Goal: Communication & Community: Connect with others

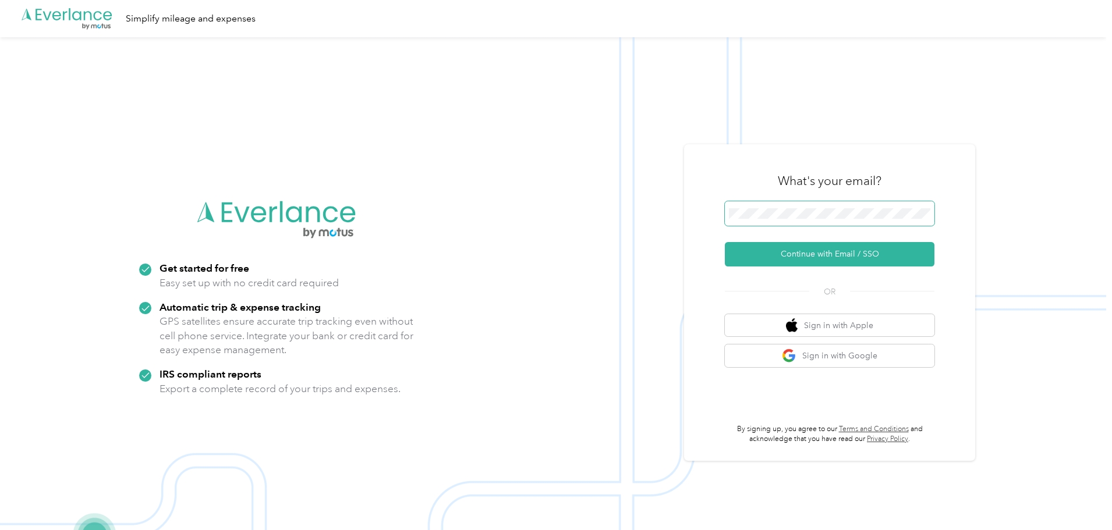
click at [732, 207] on span at bounding box center [830, 213] width 210 height 24
click at [836, 244] on button "Continue with Email / SSO" at bounding box center [830, 254] width 210 height 24
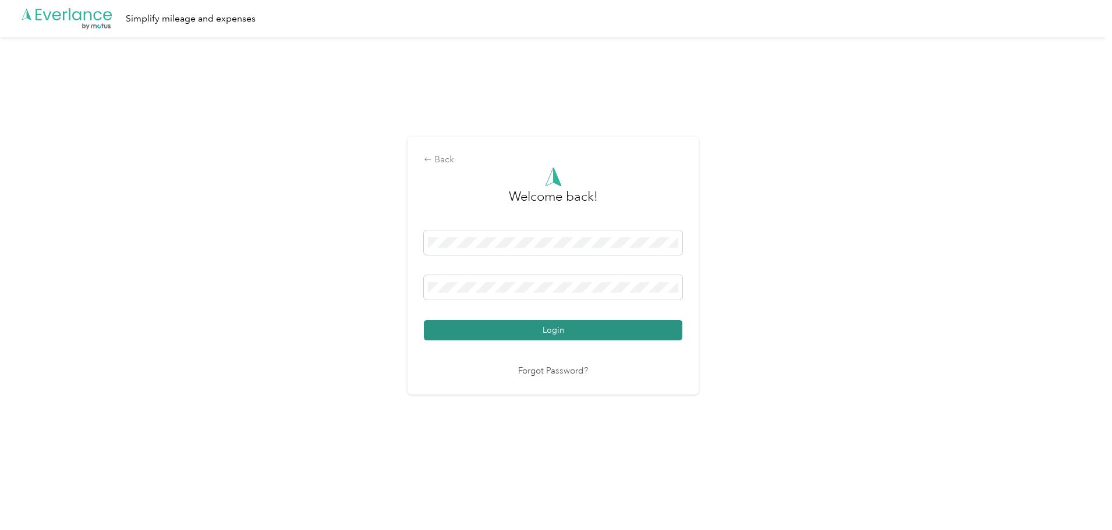
click at [639, 324] on button "Login" at bounding box center [553, 330] width 258 height 20
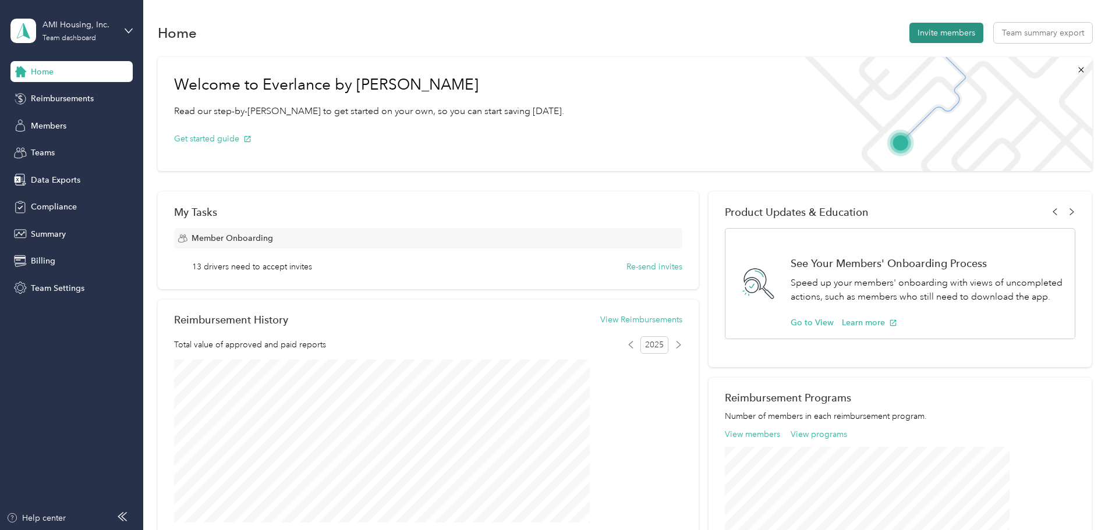
click at [909, 36] on button "Invite members" at bounding box center [946, 33] width 74 height 20
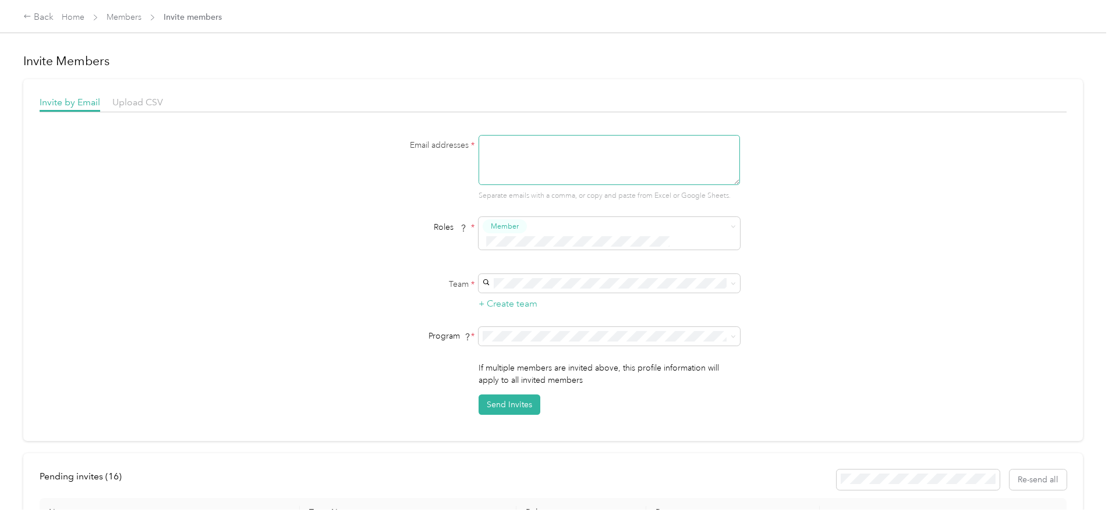
click at [629, 168] on textarea at bounding box center [608, 160] width 261 height 50
type textarea "[EMAIL_ADDRESS][DOMAIN_NAME]"
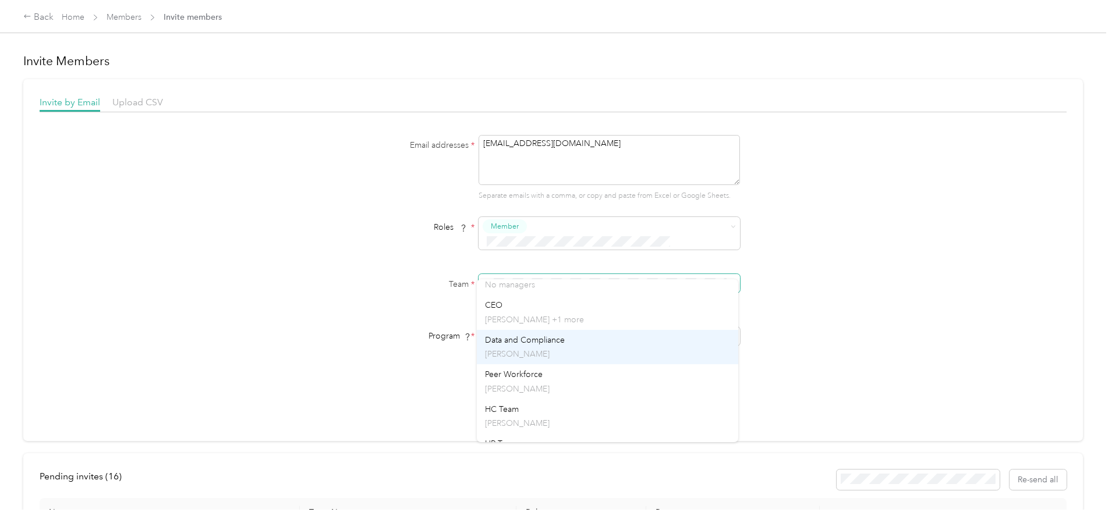
scroll to position [582, 0]
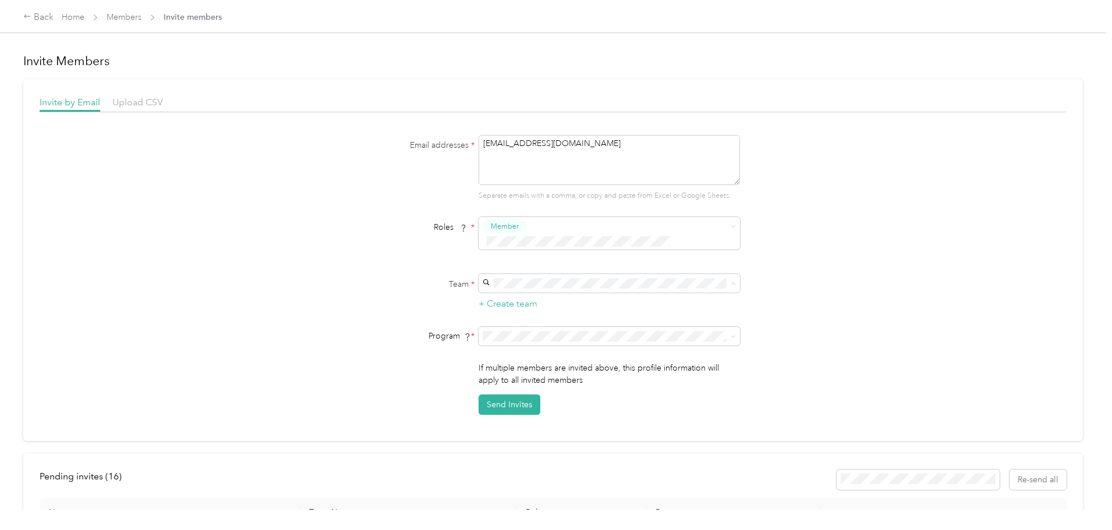
click at [513, 338] on div "Peer Workforce [PERSON_NAME]" at bounding box center [607, 338] width 245 height 27
click at [539, 380] on span "AMI Housing - Peer Workforce (CPM)" at bounding box center [553, 378] width 137 height 10
click at [508, 395] on button "Send Invites" at bounding box center [509, 405] width 62 height 20
